Goal: Check status: Check status

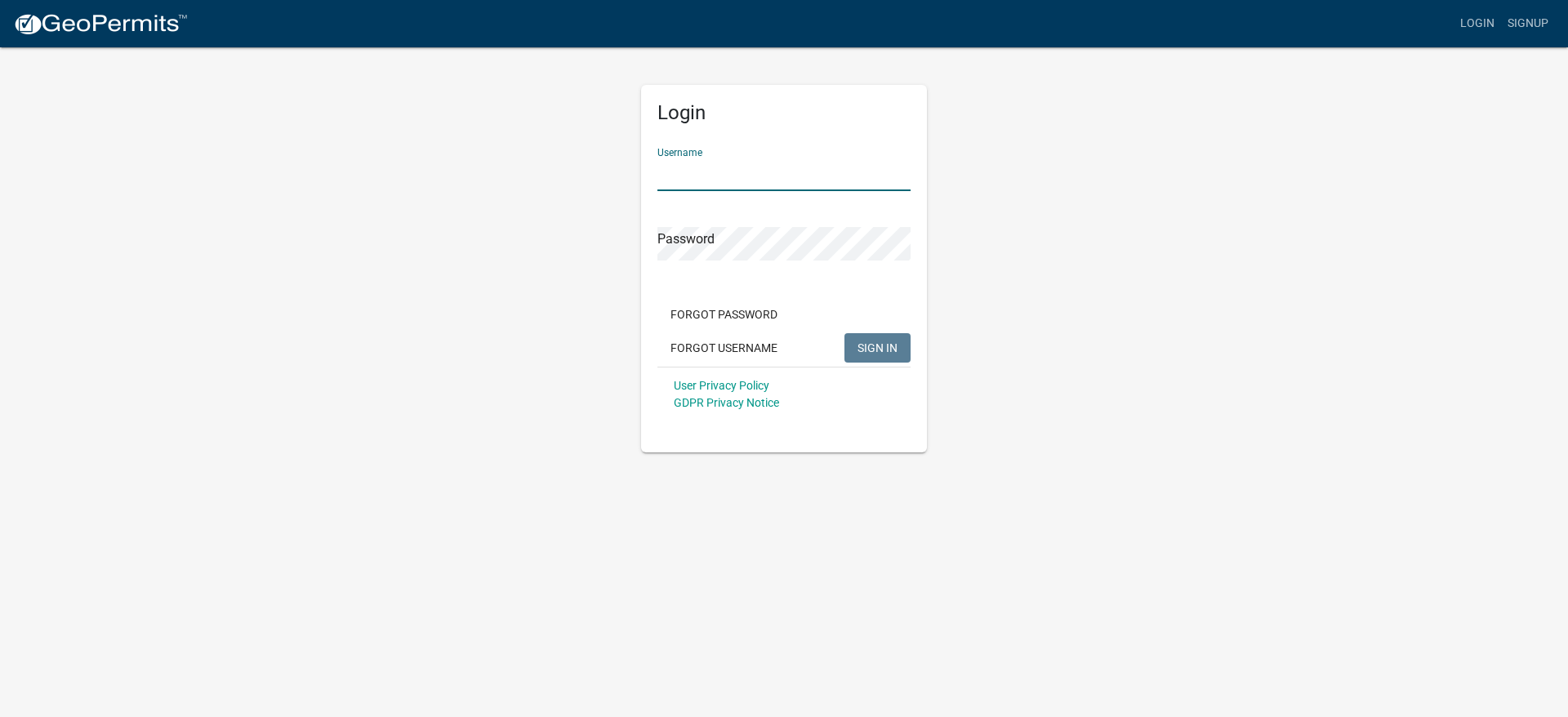
click at [747, 167] on input "Username" at bounding box center [784, 174] width 253 height 33
type input "kehmaddox"
click at [845, 333] on button "SIGN IN" at bounding box center [878, 348] width 66 height 29
click at [884, 345] on span "SIGN IN" at bounding box center [877, 346] width 40 height 13
click at [651, 248] on div "Login Username kehmaddox Password Forgot Password Forgot Username SIGN IN User …" at bounding box center [784, 268] width 286 height 367
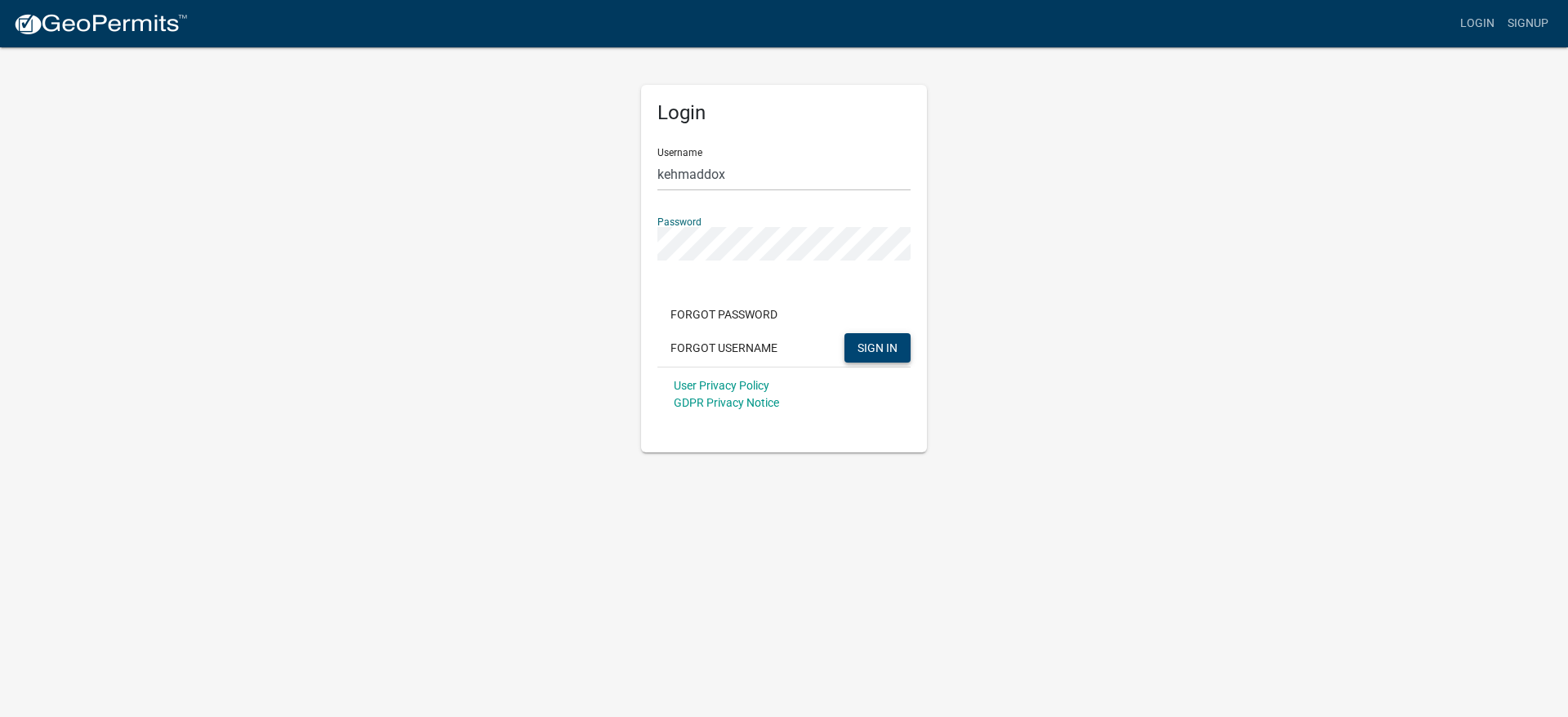
click at [870, 345] on span "SIGN IN" at bounding box center [877, 346] width 40 height 13
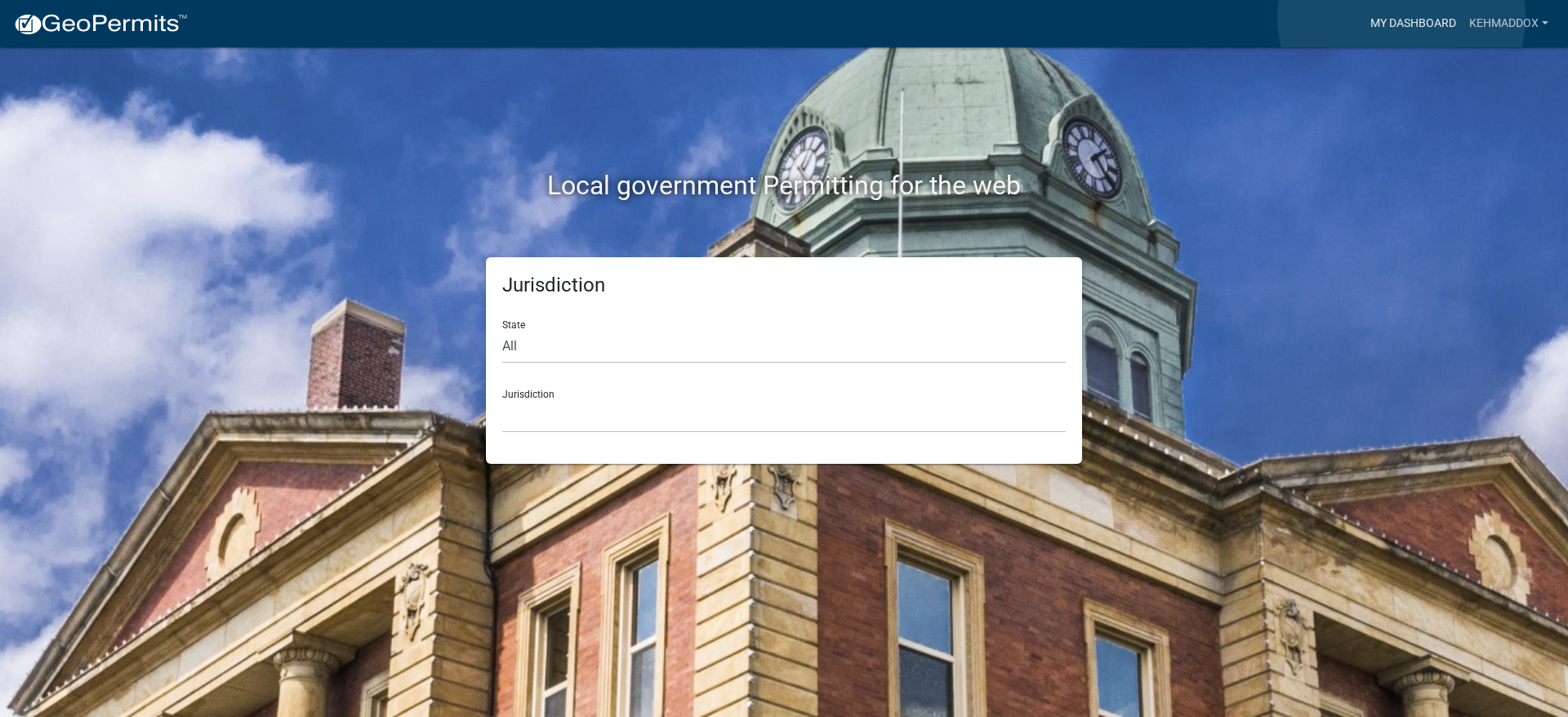
click at [1401, 18] on link "My Dashboard" at bounding box center [1413, 23] width 98 height 31
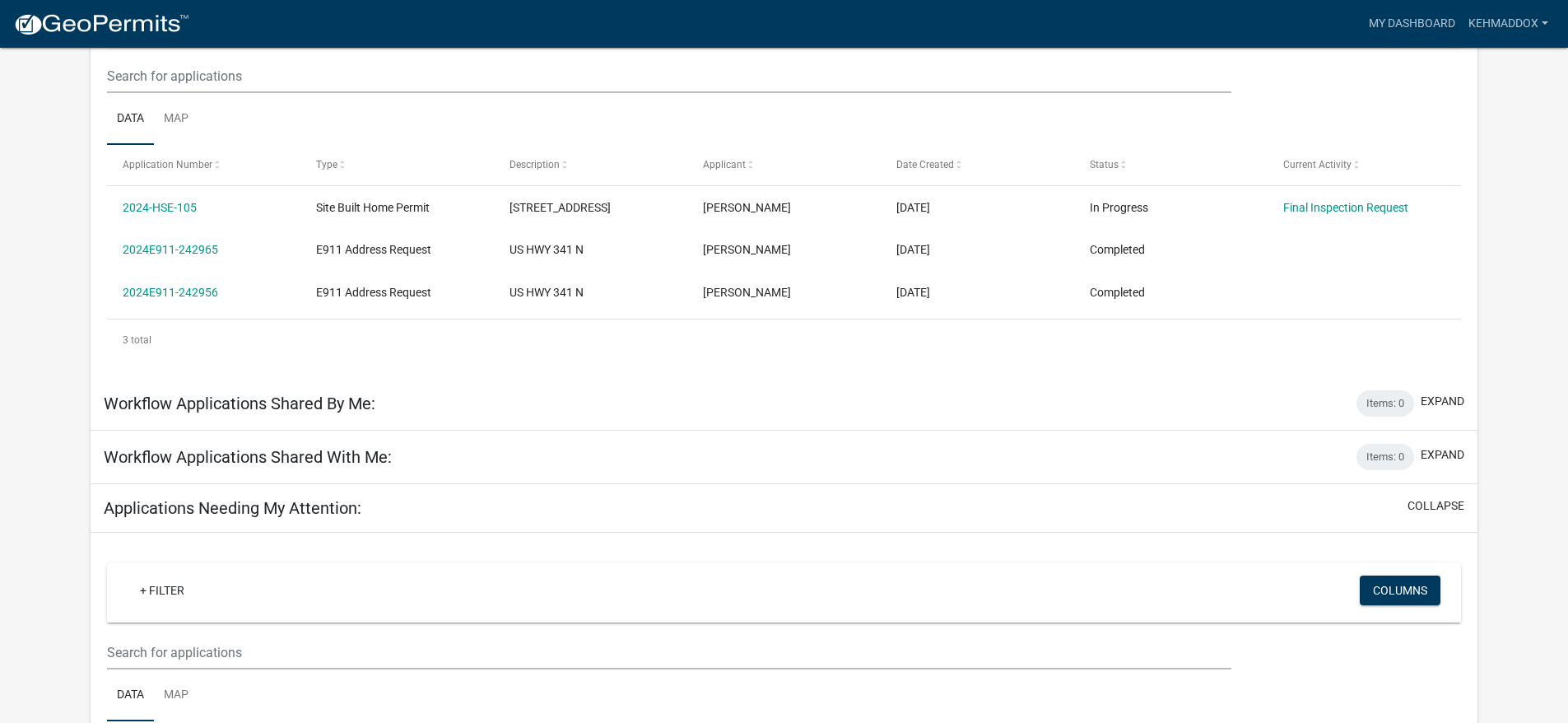
scroll to position [183, 0]
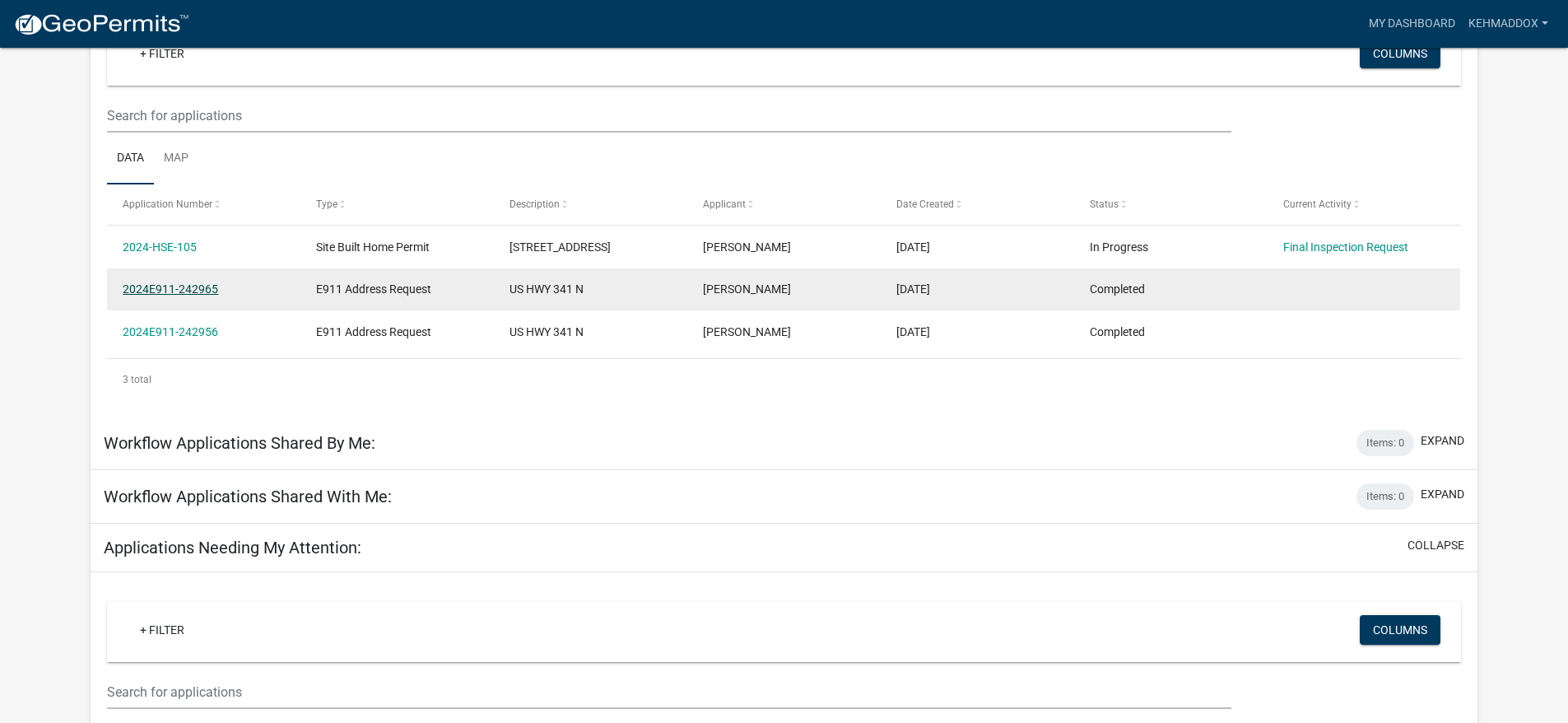
click at [150, 284] on link "2024E911-242965" at bounding box center [170, 288] width 95 height 13
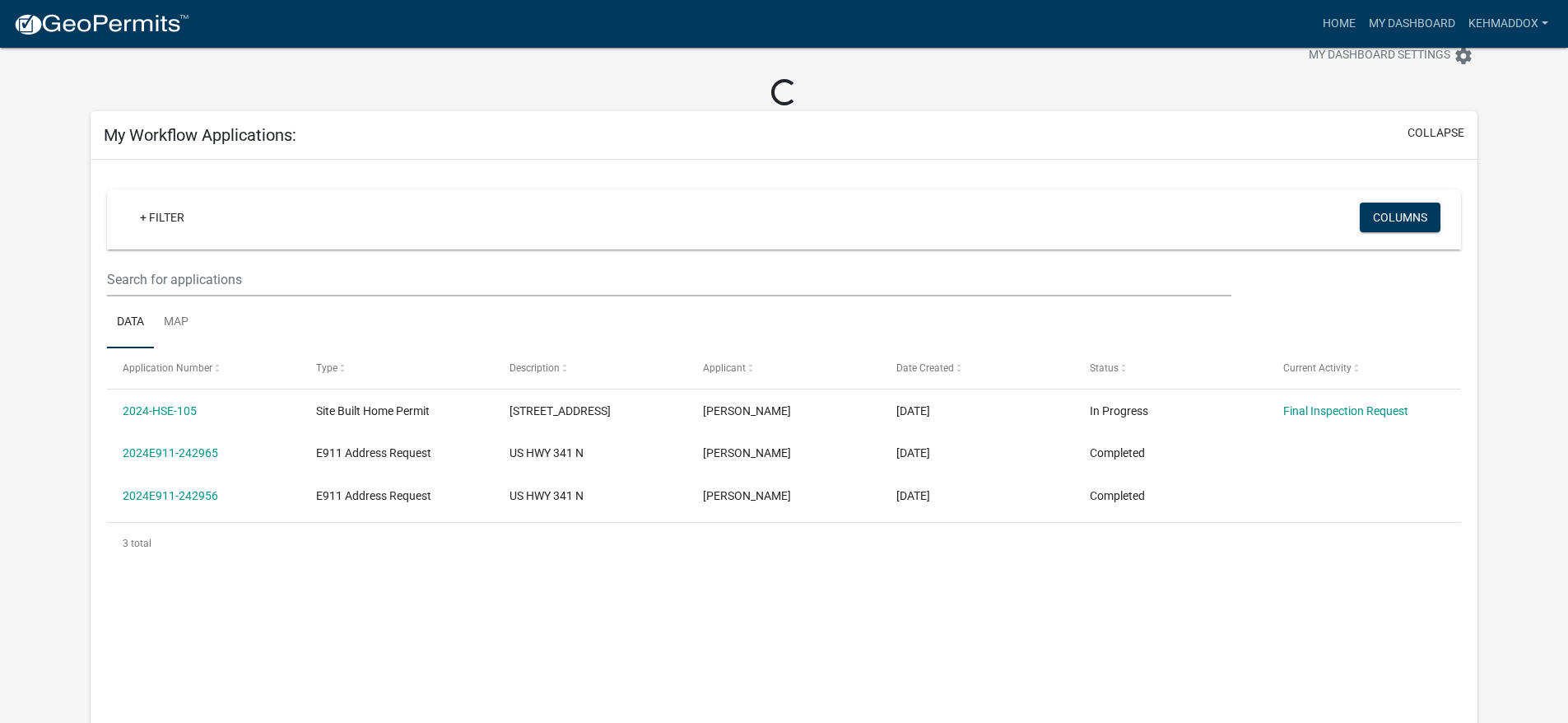
scroll to position [183, 0]
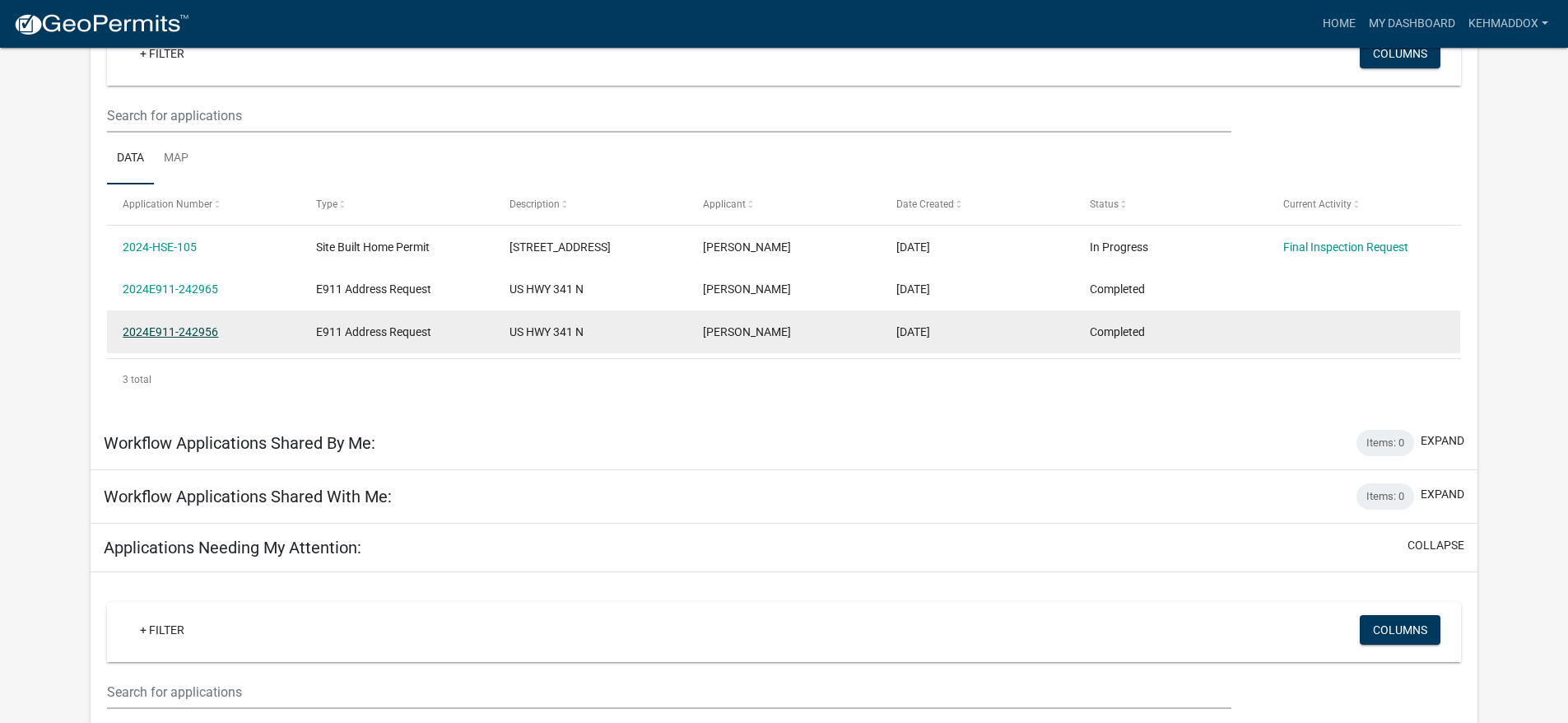
click at [190, 358] on datatable-body "2024-HSE-105 Site Built Home Permit 1423 US HWY 341 N Kimberly Eva Maddox 09/16…" at bounding box center [784, 292] width 1354 height 133
click at [176, 334] on link "2024E911-242956" at bounding box center [170, 331] width 95 height 13
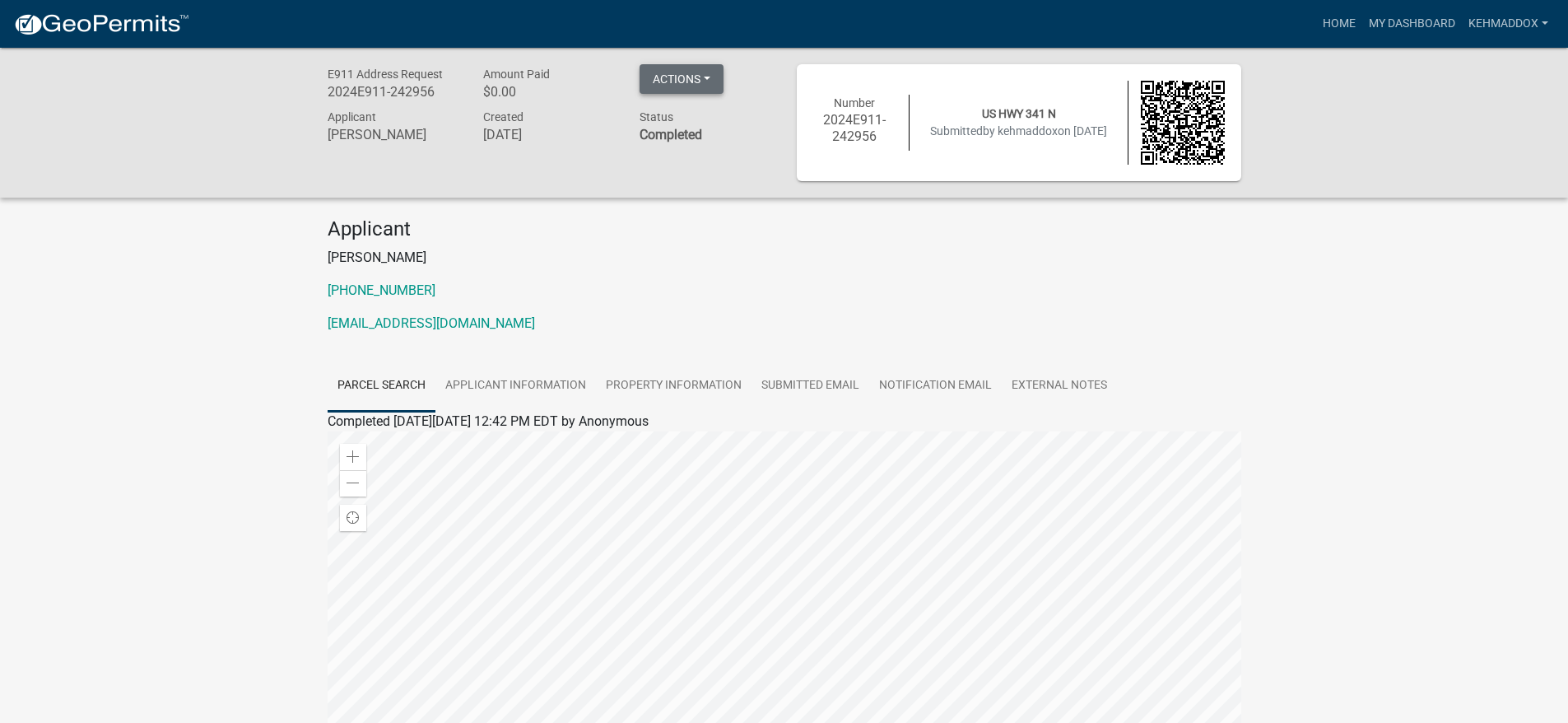
click at [710, 74] on button "Actions" at bounding box center [680, 79] width 83 height 29
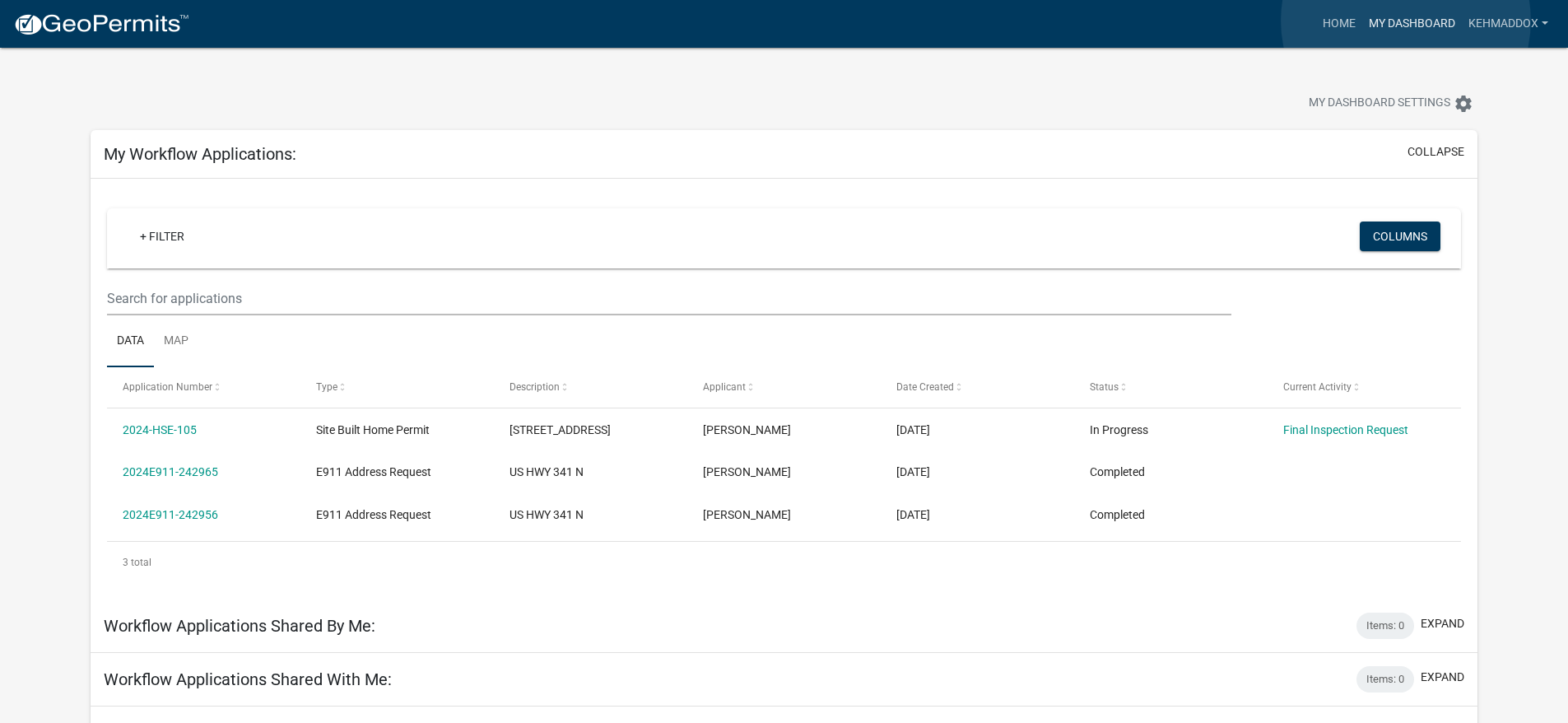
click at [1405, 21] on link "My Dashboard" at bounding box center [1411, 24] width 99 height 31
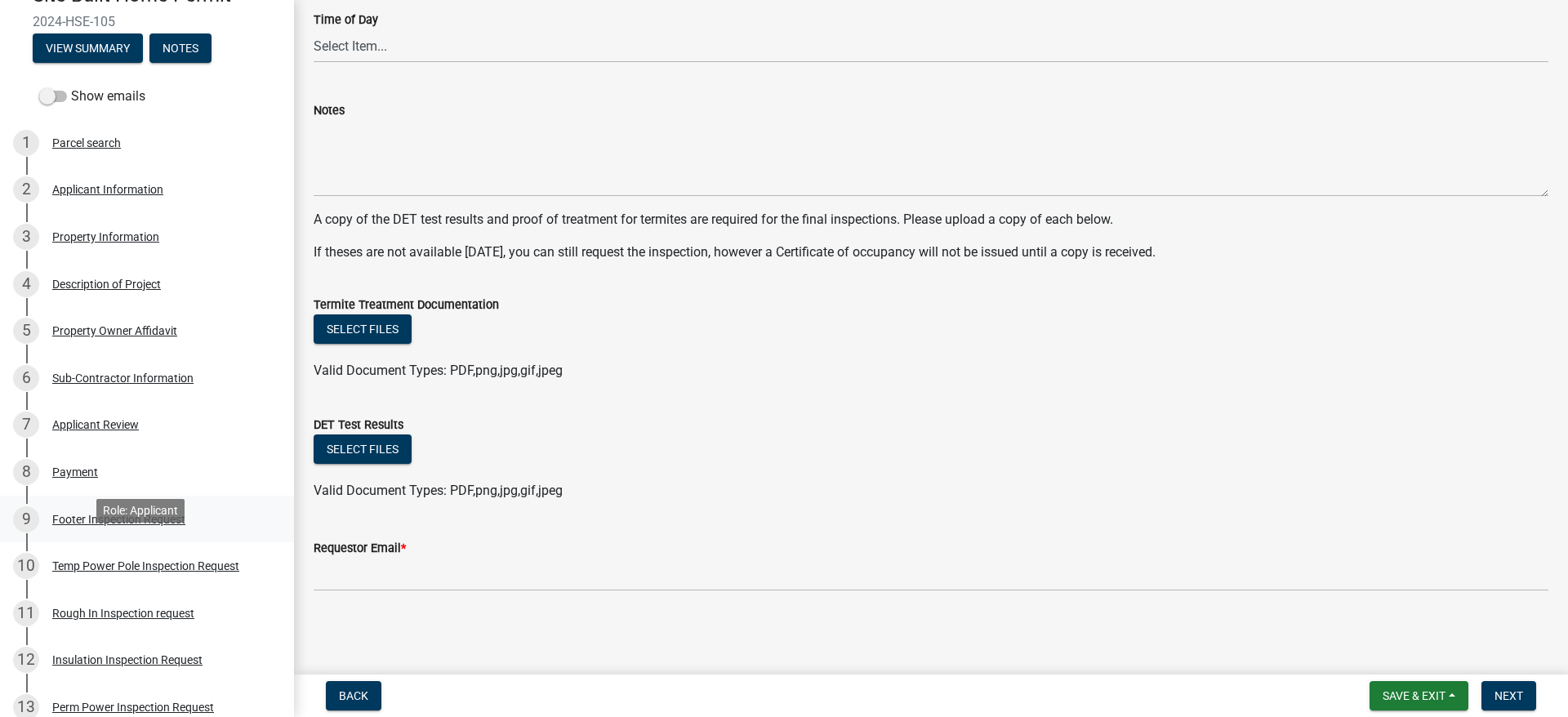
scroll to position [164, 0]
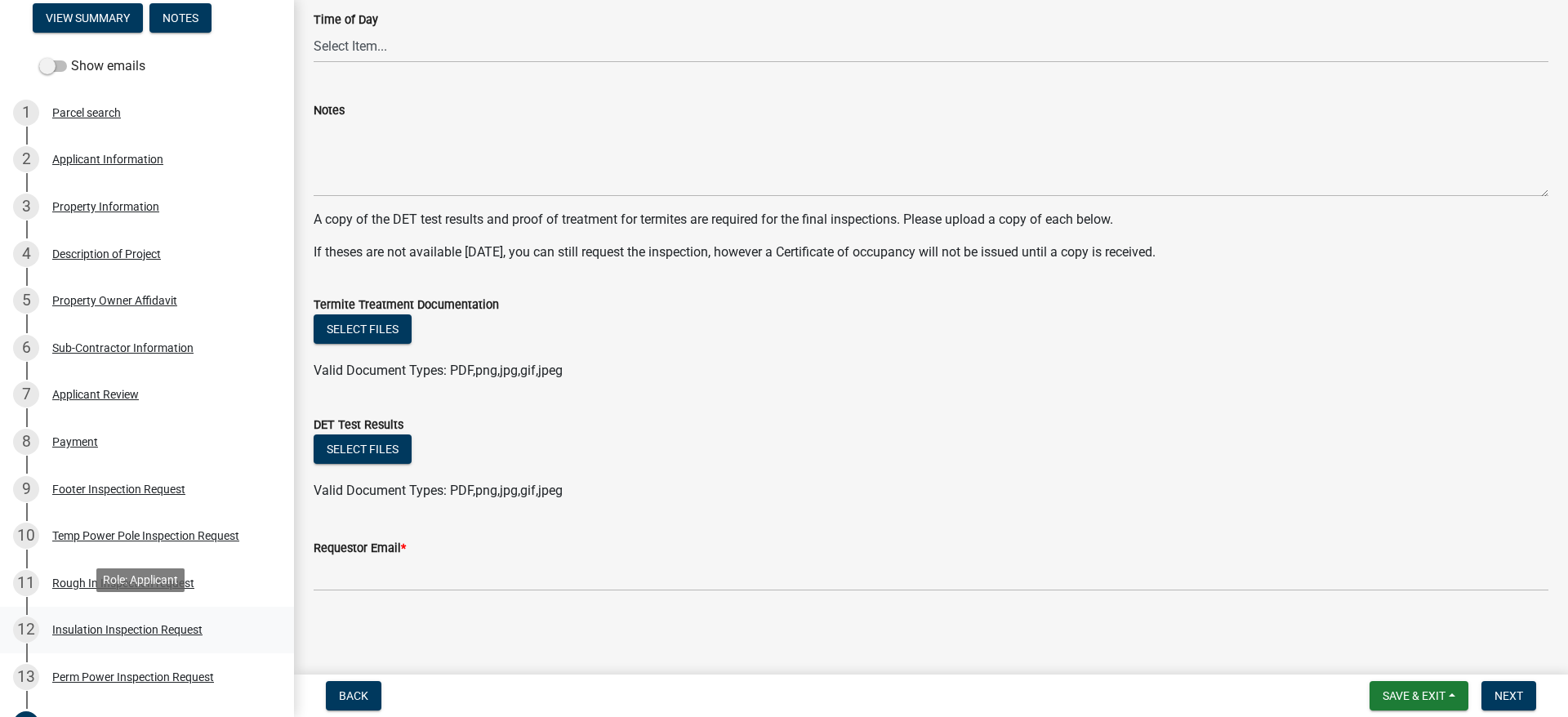
click at [185, 623] on div "Insulation Inspection Request" at bounding box center [128, 629] width 150 height 12
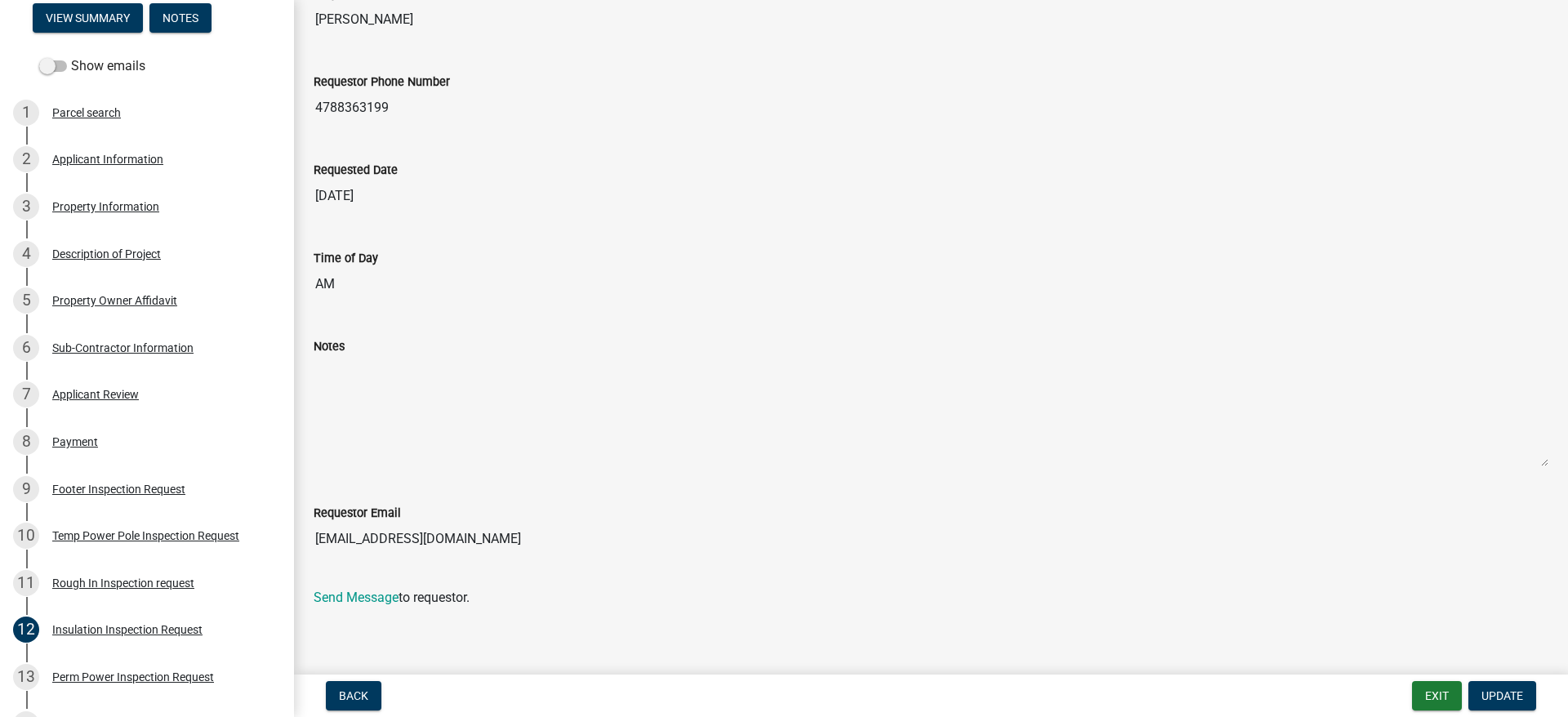
scroll to position [222, 0]
click at [226, 536] on div "Temp Power Pole Inspection Request" at bounding box center [146, 536] width 187 height 12
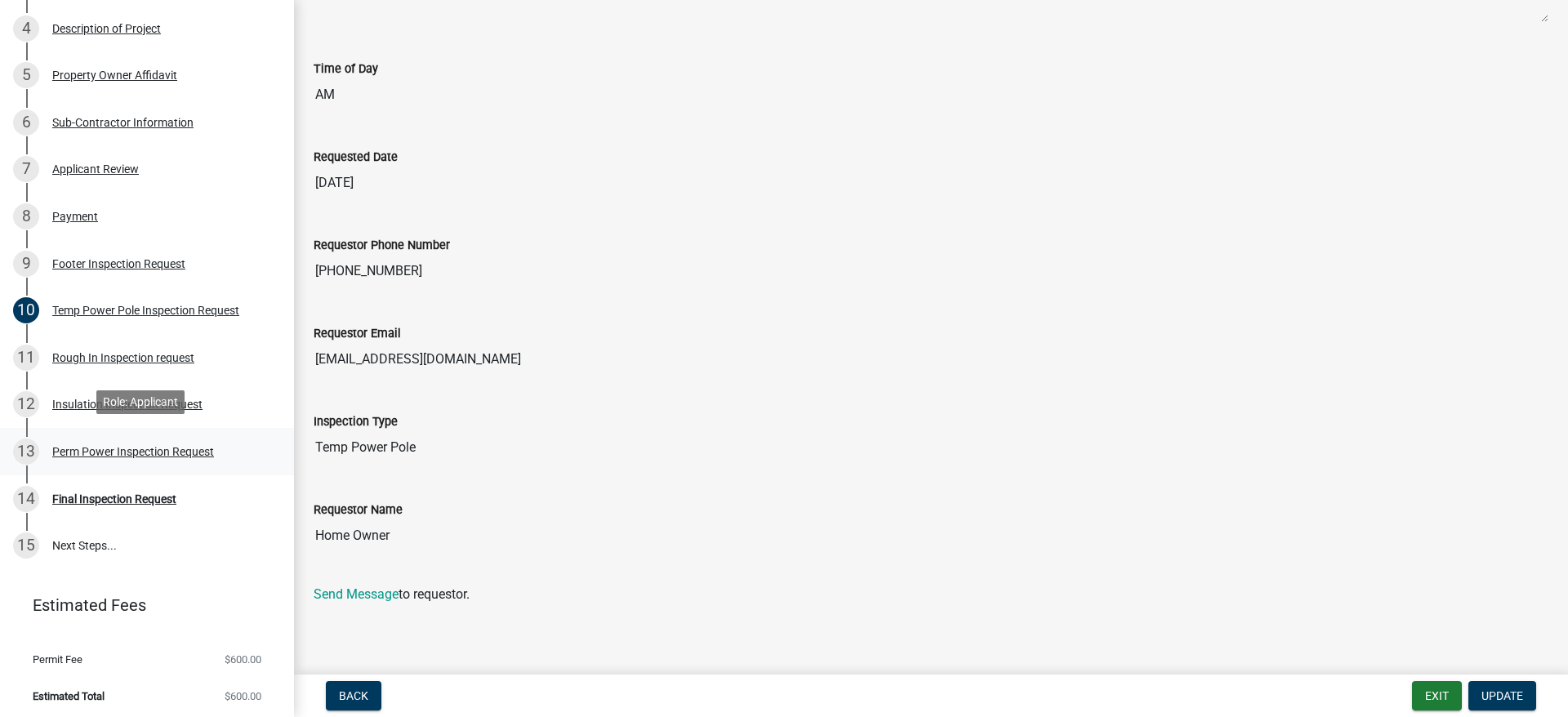
click at [57, 447] on div "Perm Power Inspection Request" at bounding box center [134, 452] width 162 height 12
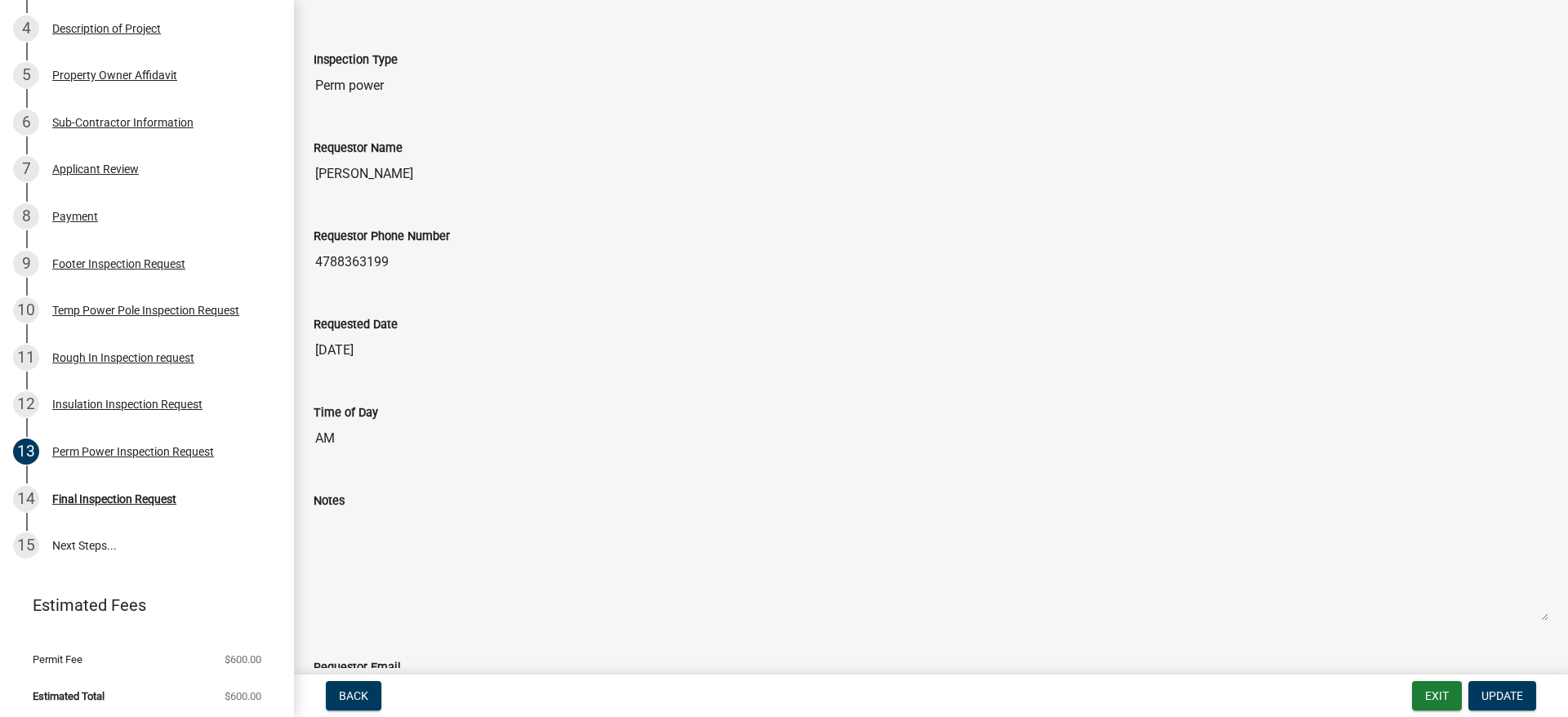
scroll to position [164, 0]
click at [58, 544] on link "15 Next Steps..." at bounding box center [147, 546] width 294 height 48
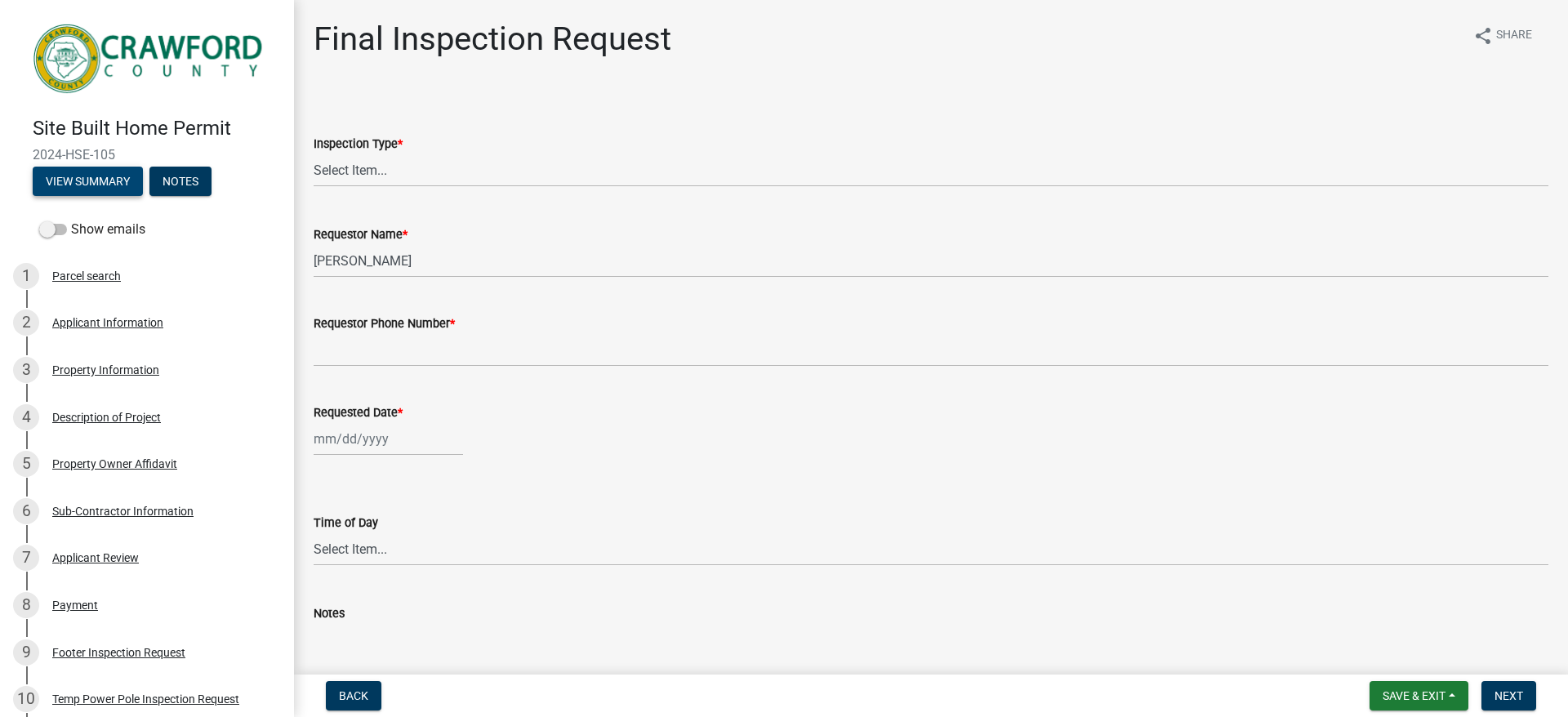
click at [58, 177] on button "View Summary" at bounding box center [88, 181] width 110 height 29
